Goal: Task Accomplishment & Management: Use online tool/utility

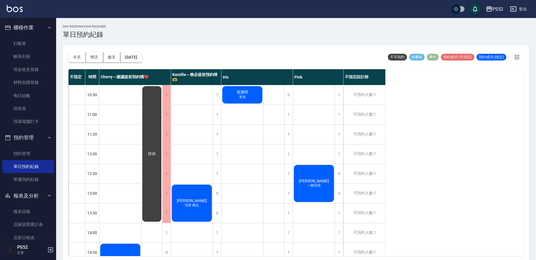
click at [23, 36] on ul "打帳單 帳單列表 現金收支登錄 材料自購登錄 每日結帳 排班表 現場電腦打卡" at bounding box center [28, 82] width 52 height 95
click at [23, 42] on link "打帳單" at bounding box center [28, 43] width 52 height 13
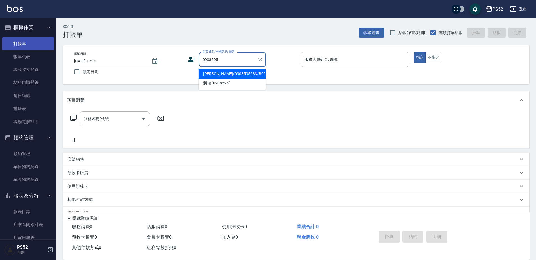
type input "[PERSON_NAME]/0908595233/B0908595233"
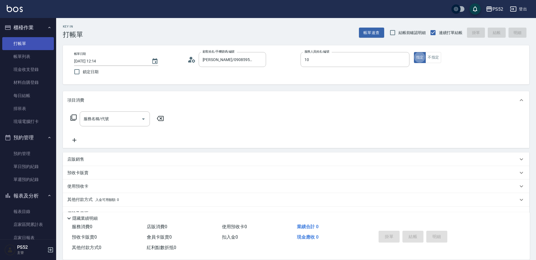
type input "Iris-10"
type button "true"
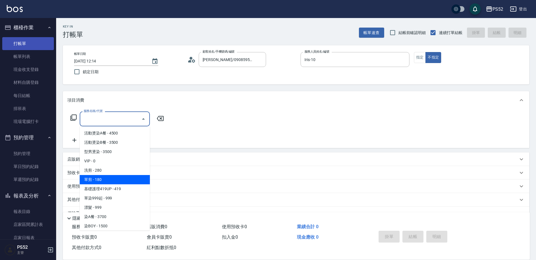
type input "單剪(C2)"
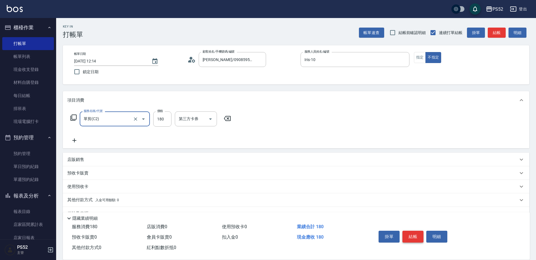
click at [416, 231] on button "結帳" at bounding box center [413, 236] width 21 height 12
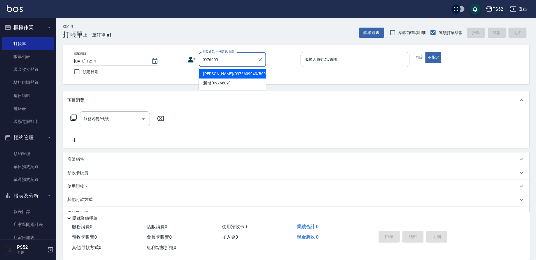
type input "[PERSON_NAME]/0976609943/B0976609943"
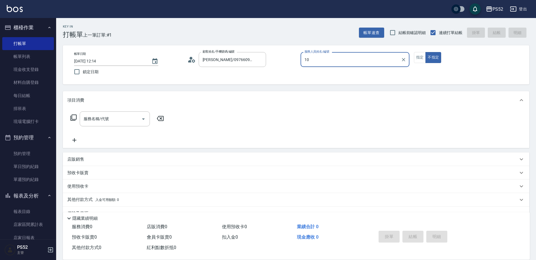
type input "10"
type button "false"
type input "Iris-10"
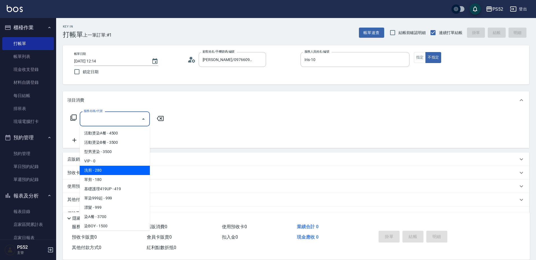
type input "洗剪(C1)"
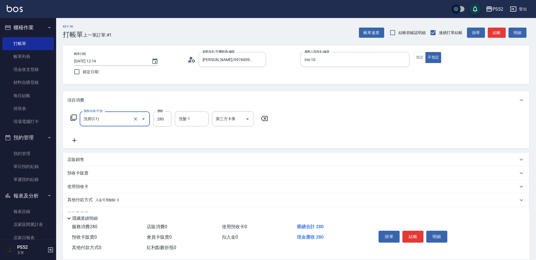
click at [414, 231] on button "結帳" at bounding box center [413, 236] width 21 height 12
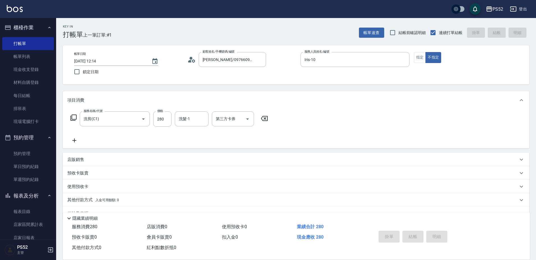
type input "[DATE] 12:15"
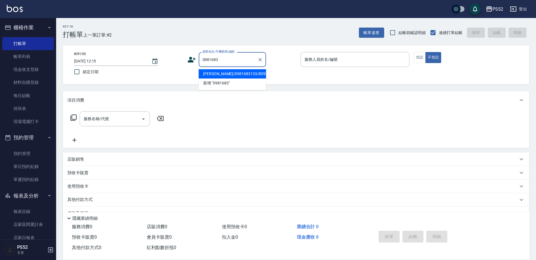
type input "[PERSON_NAME]/0981683133/B0981683133"
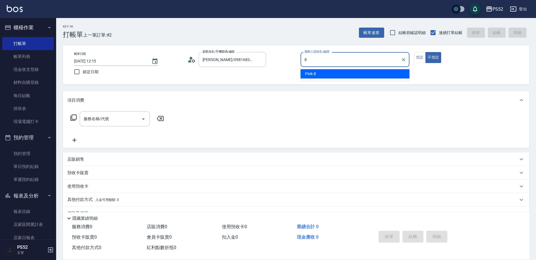
type input "Pink-8"
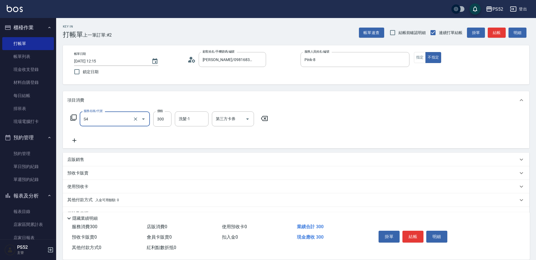
type input "洗髮300元(S4)"
click at [414, 231] on button "結帳" at bounding box center [413, 236] width 21 height 12
